Goal: Information Seeking & Learning: Learn about a topic

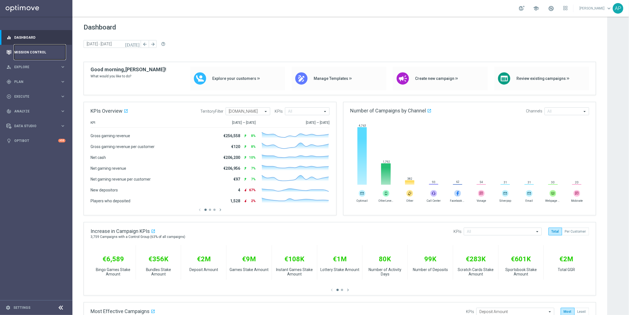
click at [43, 54] on link "Mission Control" at bounding box center [39, 52] width 51 height 15
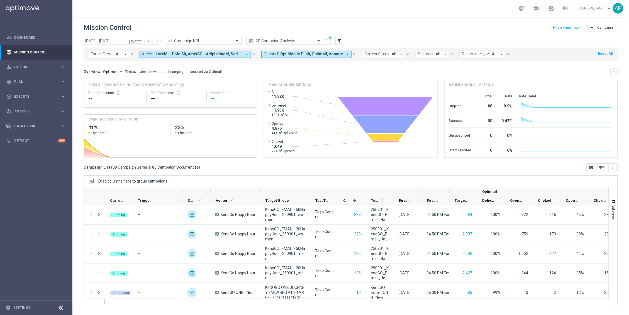
click at [179, 53] on span at bounding box center [199, 54] width 87 height 5
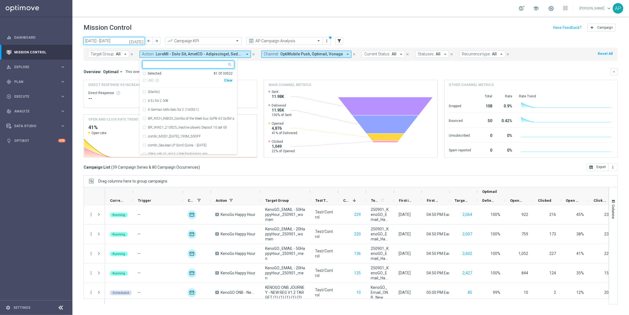
click at [127, 41] on input "[DATE] - [DATE]" at bounding box center [114, 41] width 61 height 8
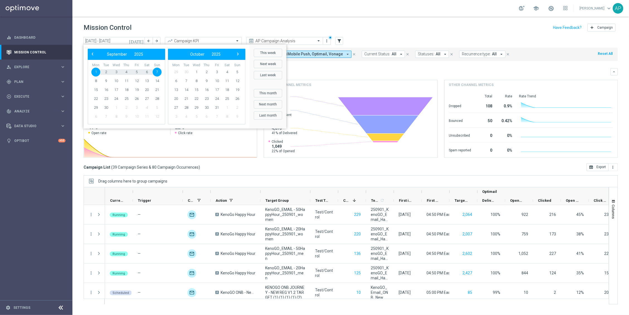
click at [95, 73] on span "1" at bounding box center [95, 72] width 9 height 9
type input "[DATE] - [DATE]"
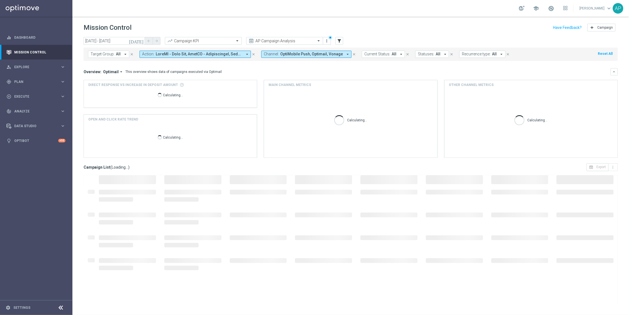
click at [209, 55] on span at bounding box center [199, 54] width 87 height 5
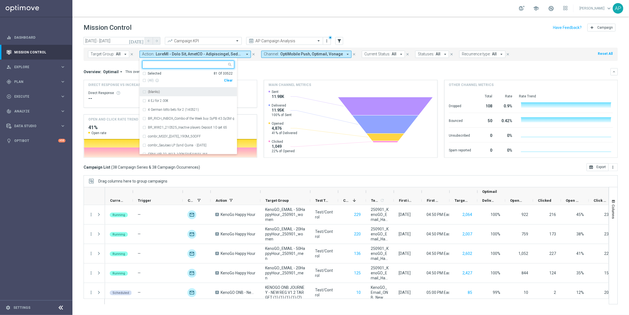
click at [226, 78] on div "(All) info_outline Clear" at bounding box center [187, 80] width 90 height 9
click at [222, 78] on div "(All) info_outline" at bounding box center [183, 80] width 82 height 5
click at [0, 0] on div "Clear" at bounding box center [0, 0] width 0 height 0
click at [302, 53] on span "OptiMobile Push, Optimail, Vonage" at bounding box center [311, 54] width 63 height 5
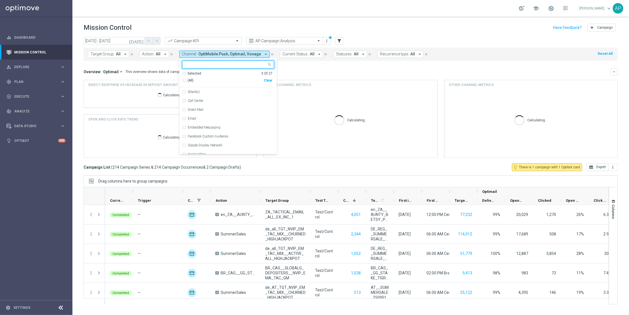
click at [0, 0] on div "Clear" at bounding box center [0, 0] width 0 height 0
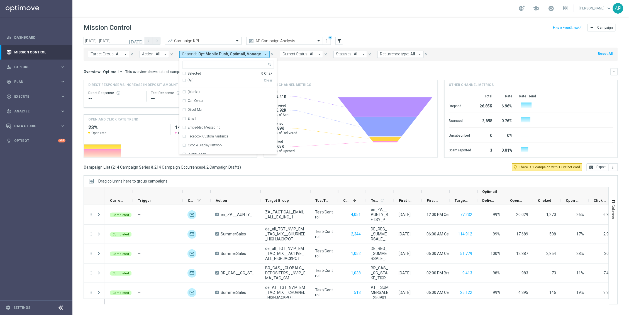
click at [317, 65] on mini-dashboard "Overview: Optimail arrow_drop_down This overview shows data of campaigns execut…" at bounding box center [351, 112] width 534 height 103
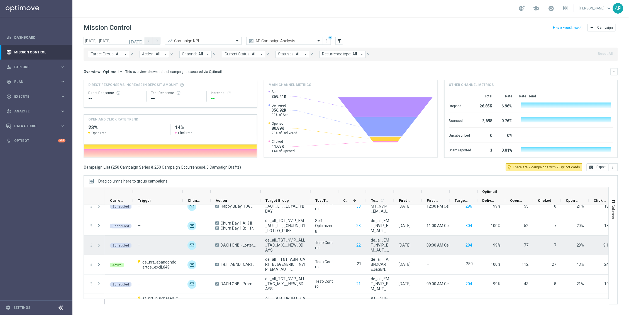
scroll to position [418, 0]
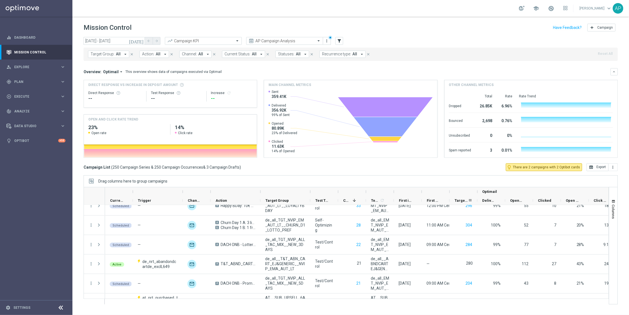
click at [460, 200] on span "Targeted Customers" at bounding box center [461, 201] width 13 height 4
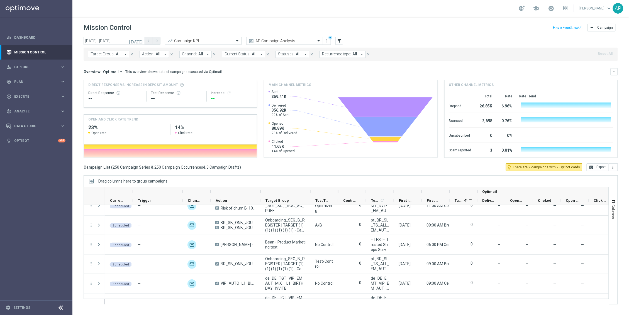
click at [460, 200] on span "Targeted Customers" at bounding box center [458, 201] width 7 height 4
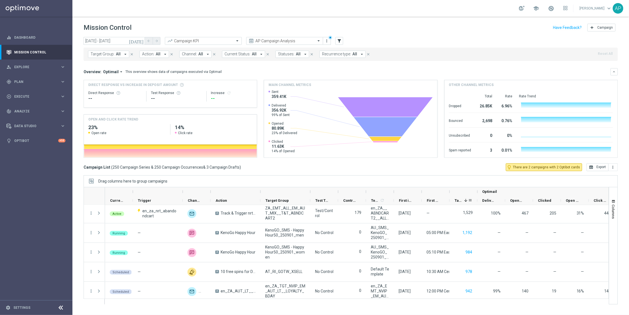
scroll to position [528, 0]
